Goal: Task Accomplishment & Management: Manage account settings

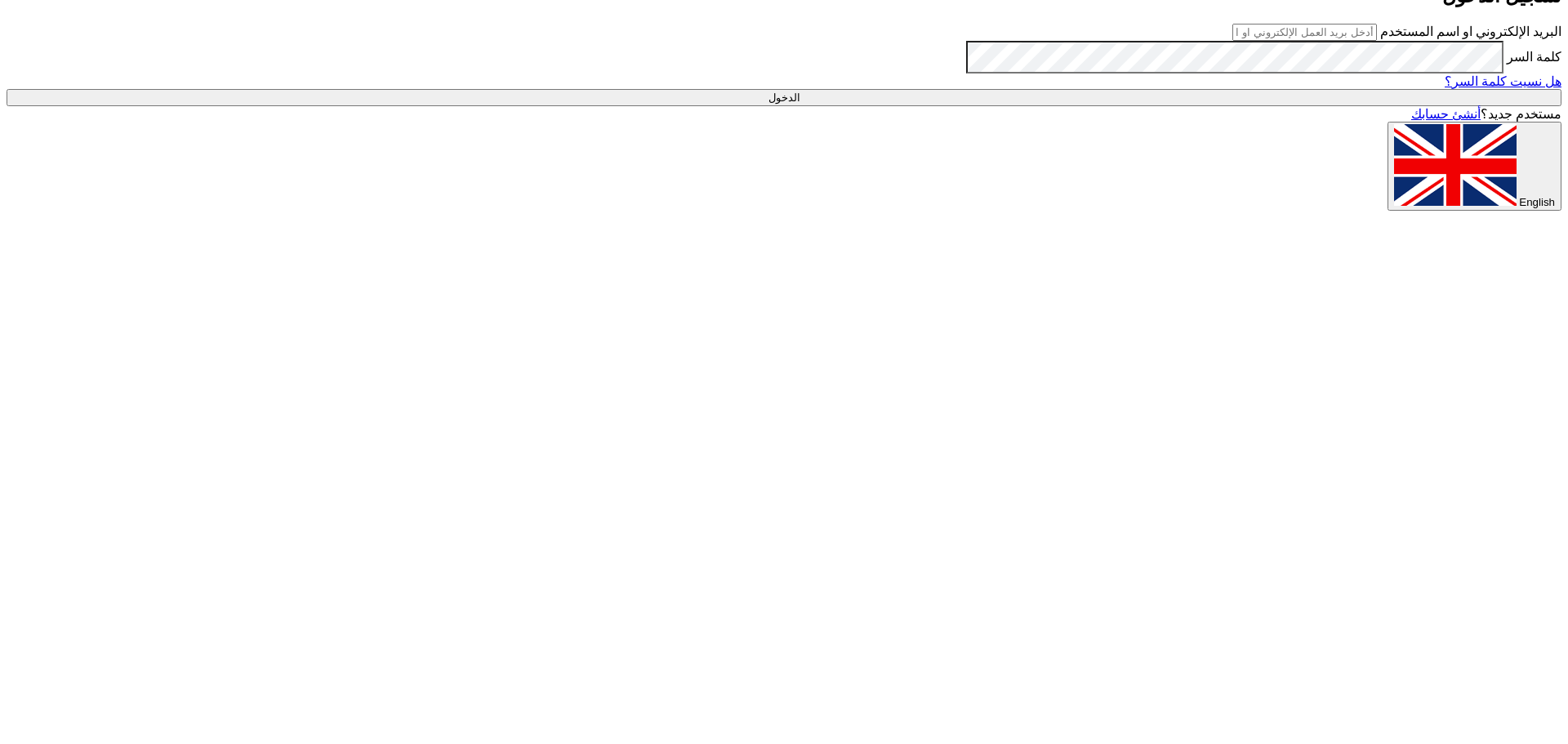
type input "[EMAIL_ADDRESS][DOMAIN_NAME]"
click at [1333, 106] on input "الدخول" at bounding box center [784, 98] width 1554 height 18
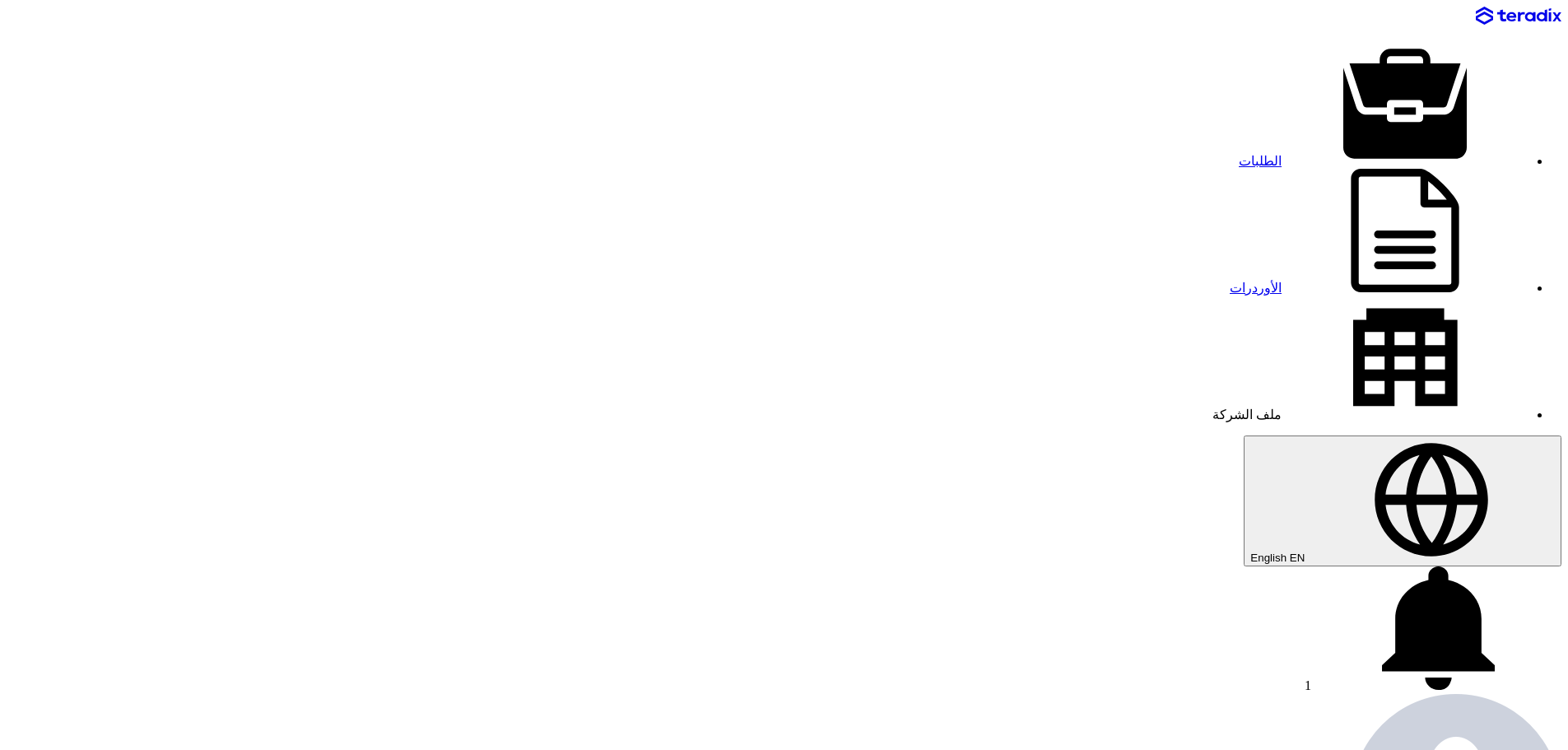
click at [1304, 678] on span "1" at bounding box center [1307, 685] width 7 height 14
click at [405, 706] on p "تعديل جديد خاص بطلب شراء "RFP-[DATE][DATE]"." at bounding box center [768, 714] width 1522 height 16
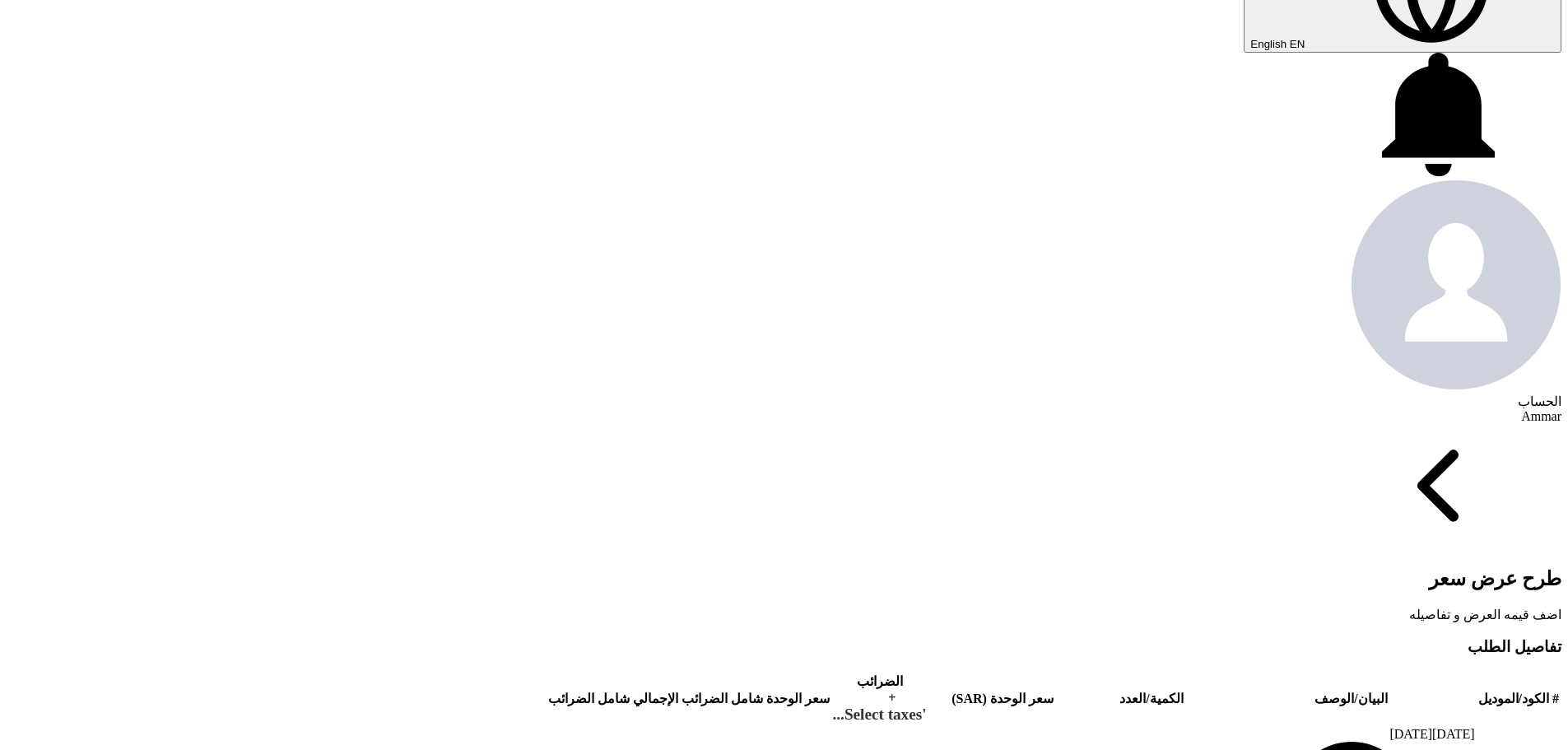
scroll to position [658, 0]
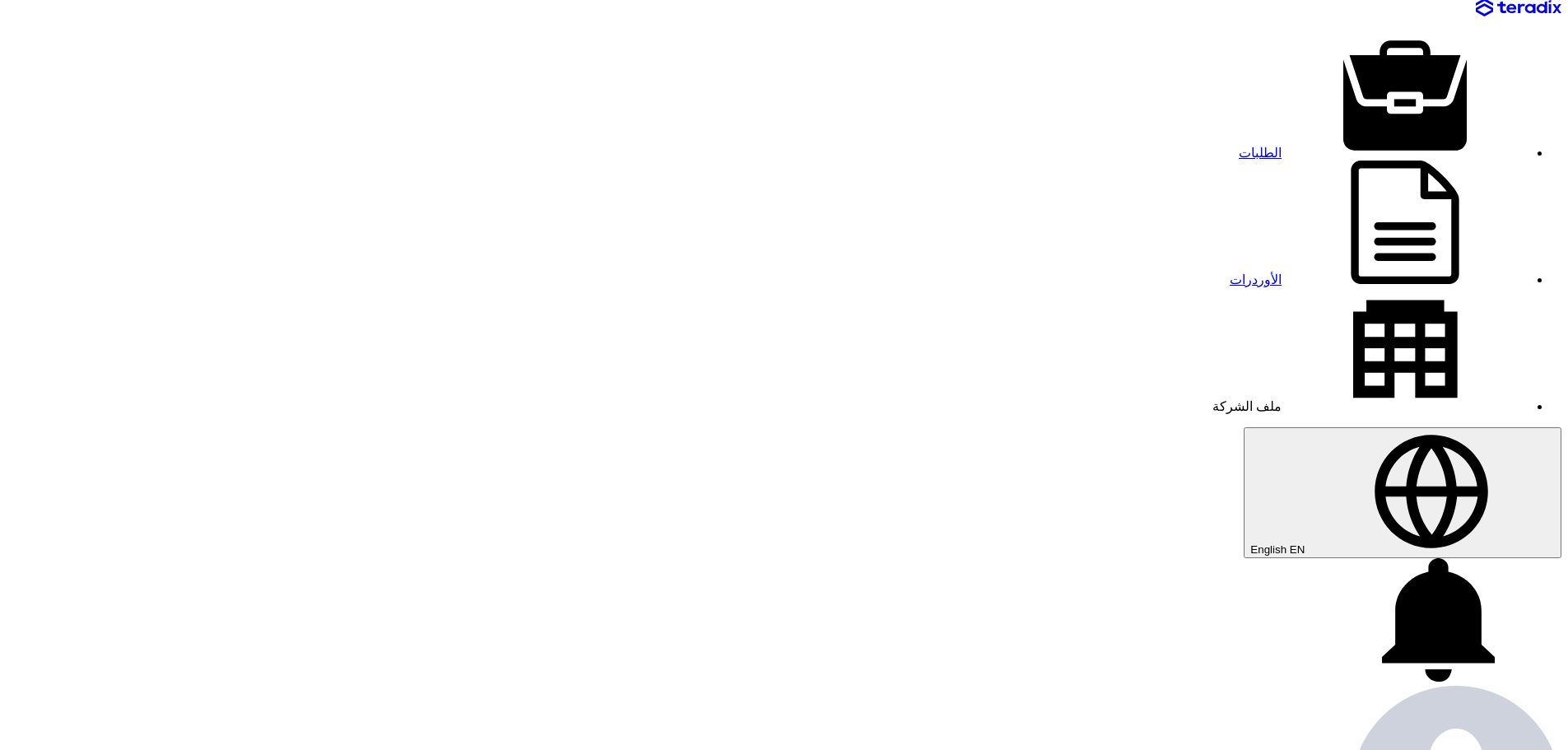
scroll to position [0, 0]
